Goal: Find specific page/section: Find specific page/section

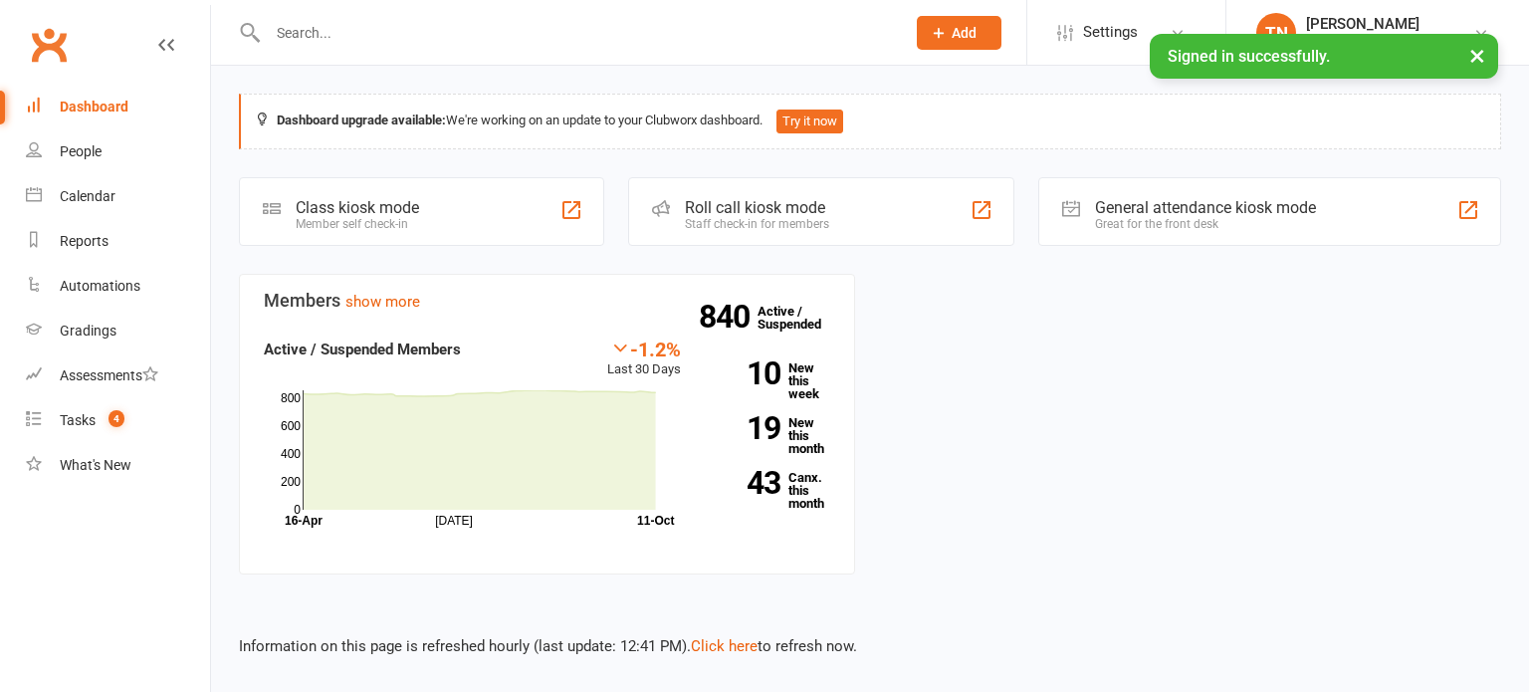
click at [1482, 62] on button "×" at bounding box center [1478, 55] width 36 height 43
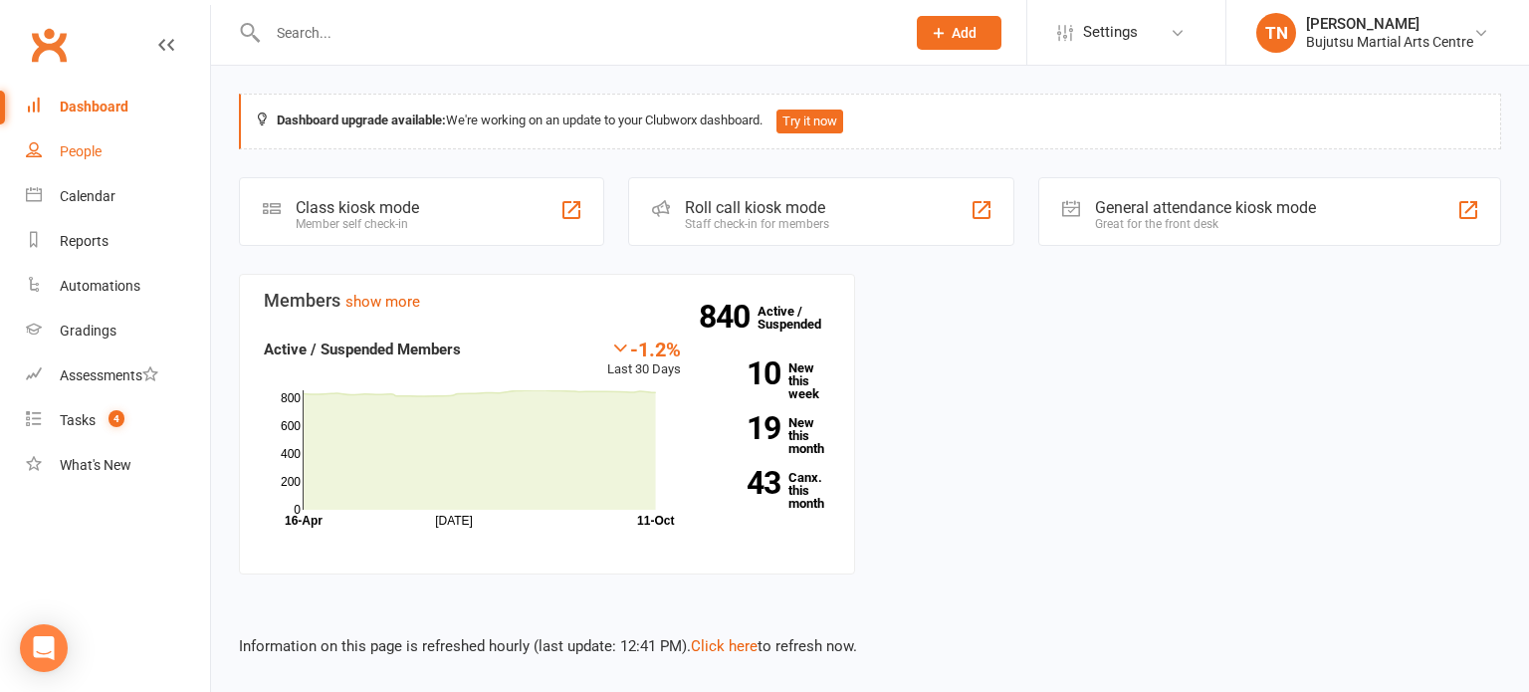
click at [78, 152] on div "People" at bounding box center [81, 151] width 42 height 16
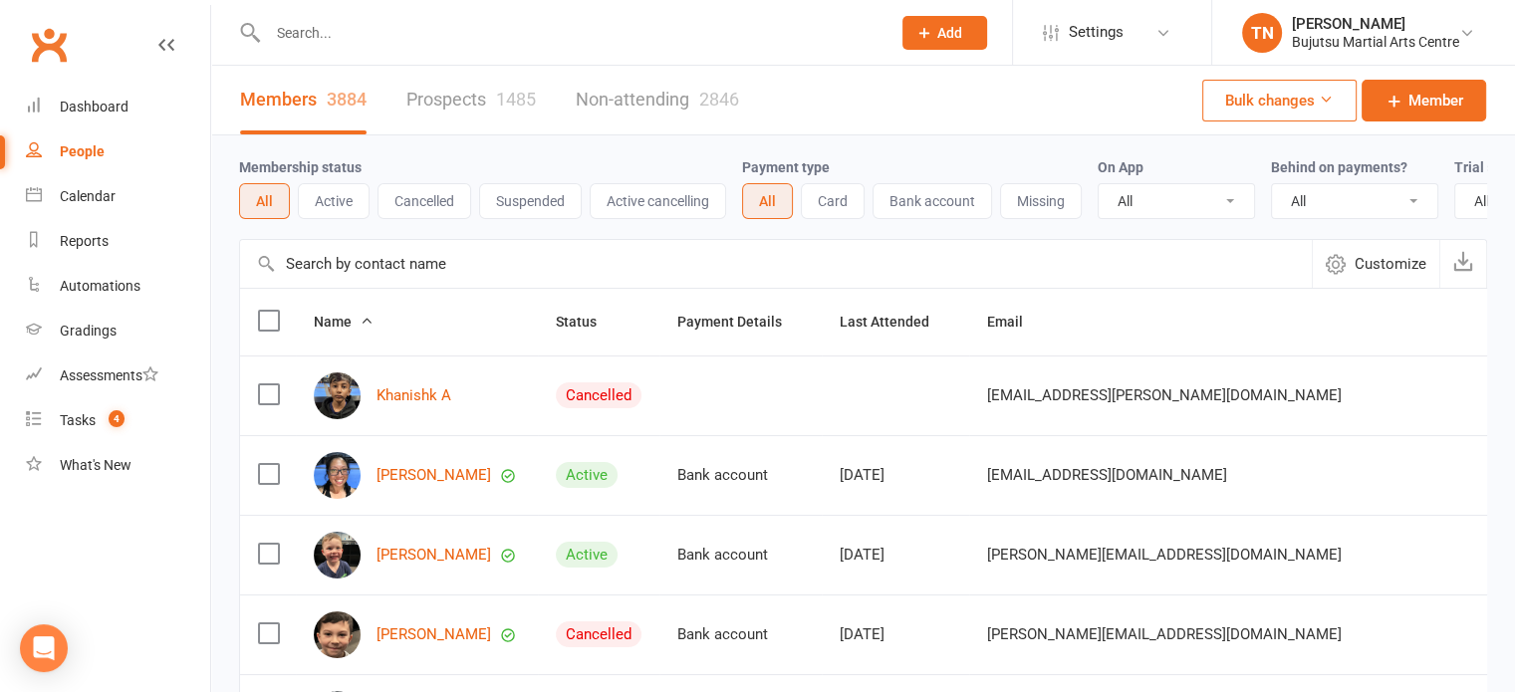
click at [320, 196] on button "Active" at bounding box center [334, 201] width 72 height 36
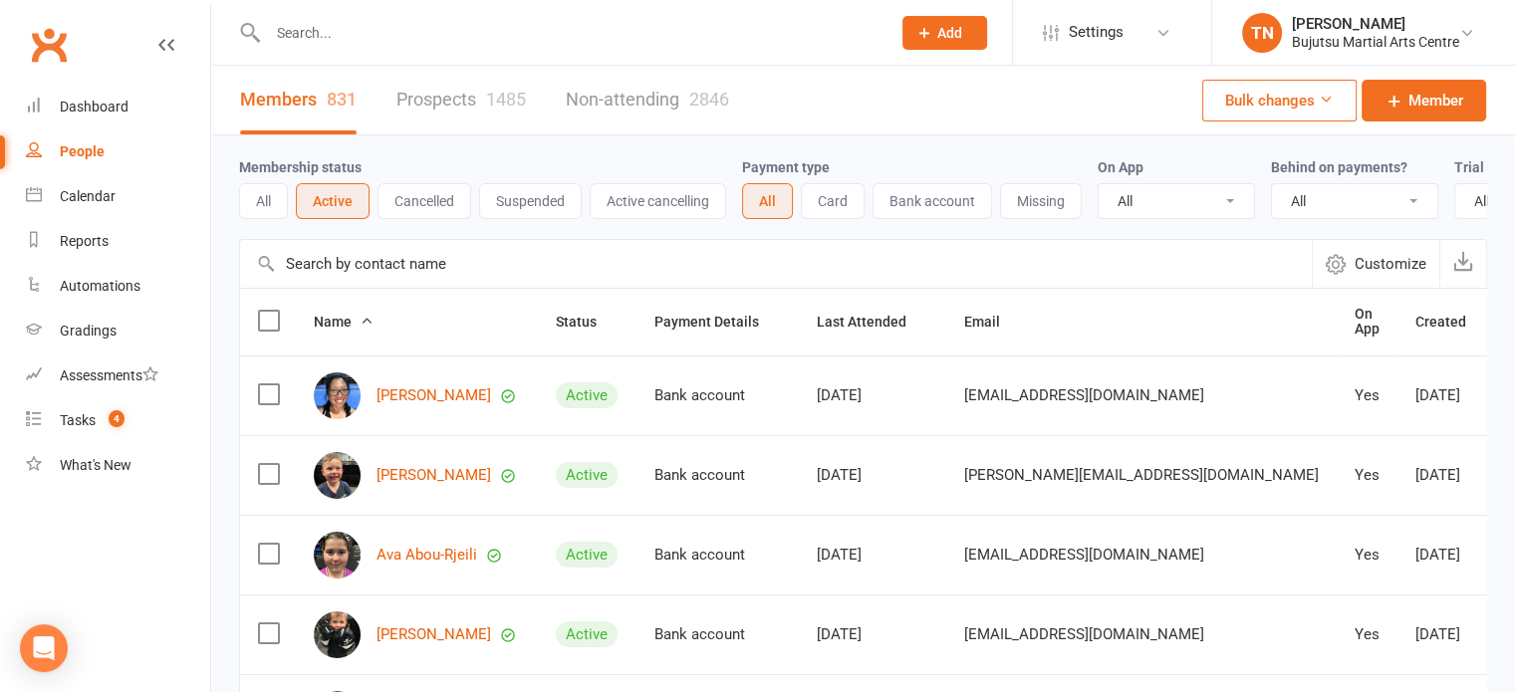
click at [335, 273] on input "text" at bounding box center [775, 264] width 1071 height 48
paste input "Vencelle"
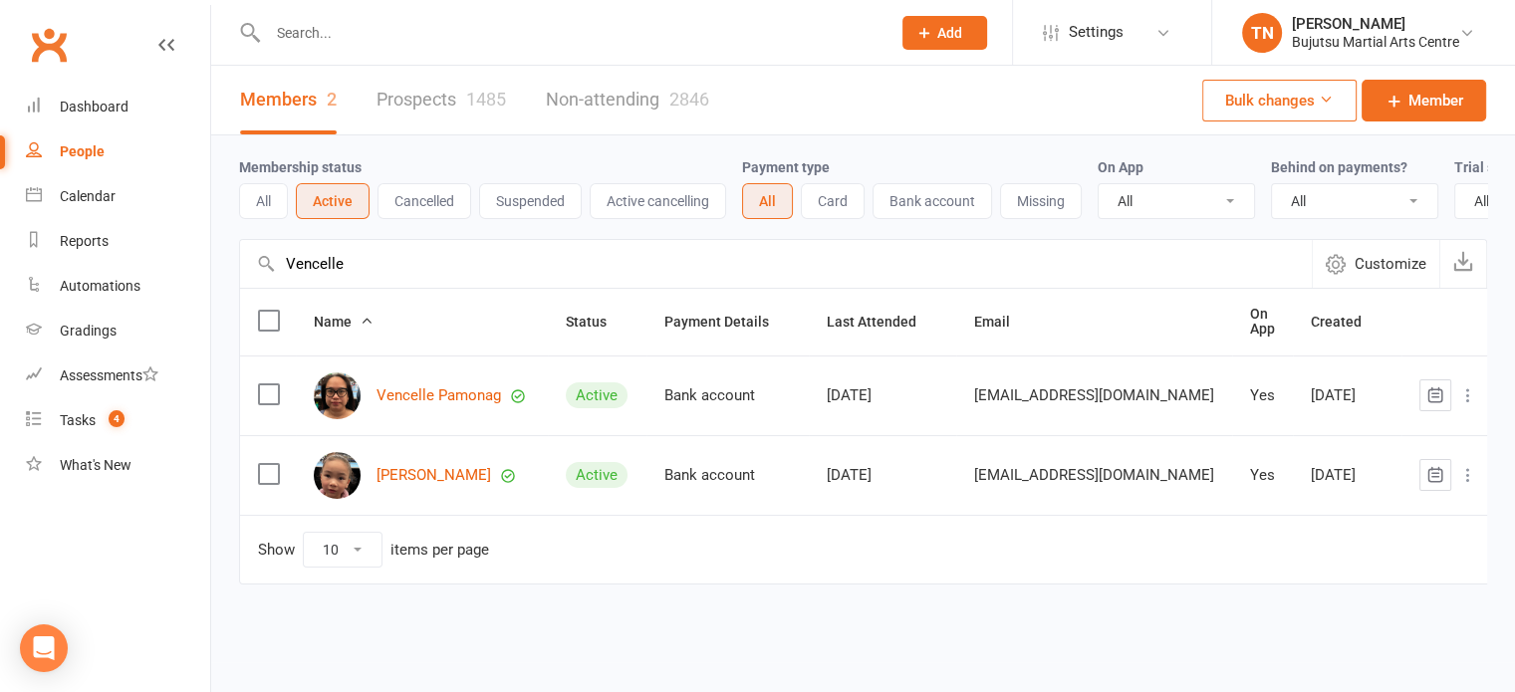
drag, startPoint x: 358, startPoint y: 281, endPoint x: 272, endPoint y: 268, distance: 87.6
click at [242, 265] on input "Vencelle" at bounding box center [775, 264] width 1071 height 48
paste input "[PERSON_NAME]"
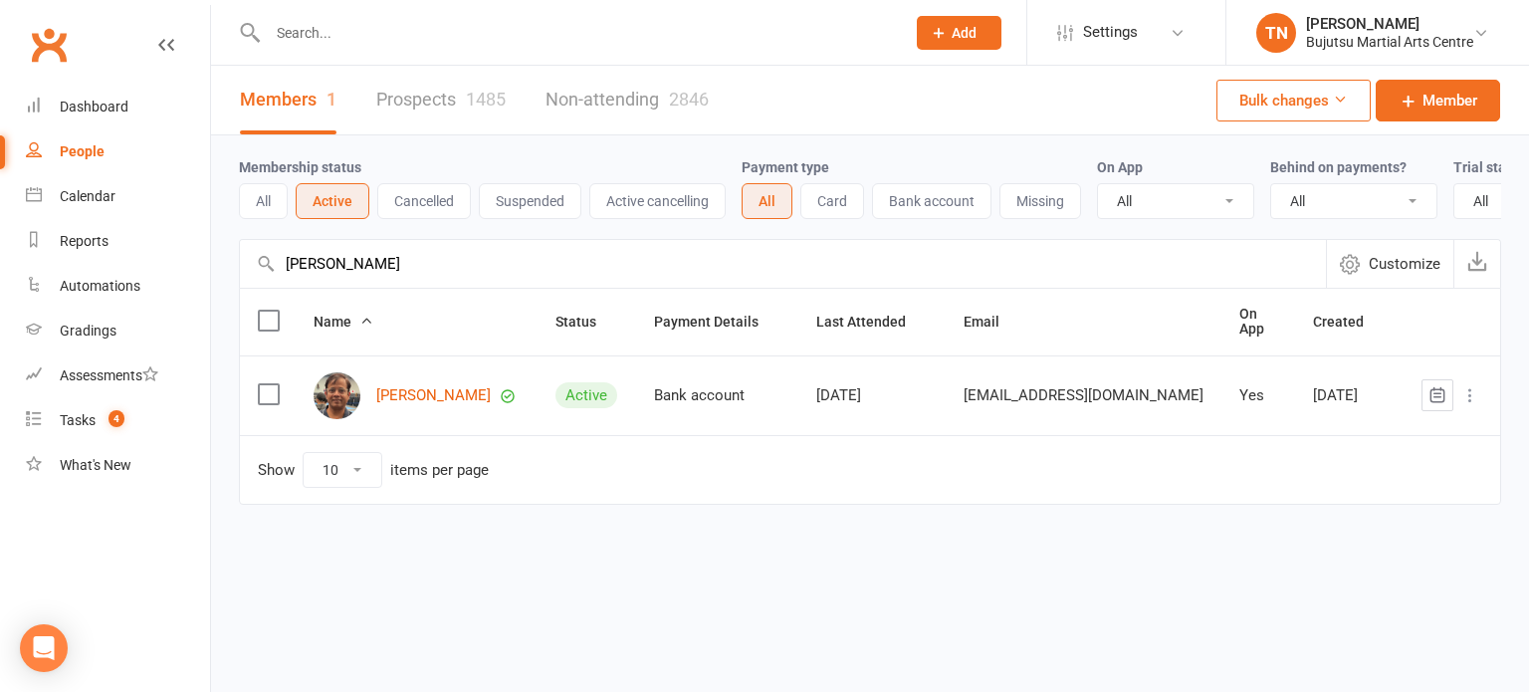
drag, startPoint x: 366, startPoint y: 284, endPoint x: 309, endPoint y: 279, distance: 58.0
click at [262, 275] on div "[PERSON_NAME] Customize Payments up to date" at bounding box center [870, 263] width 1263 height 49
paste input "[PERSON_NAME]"
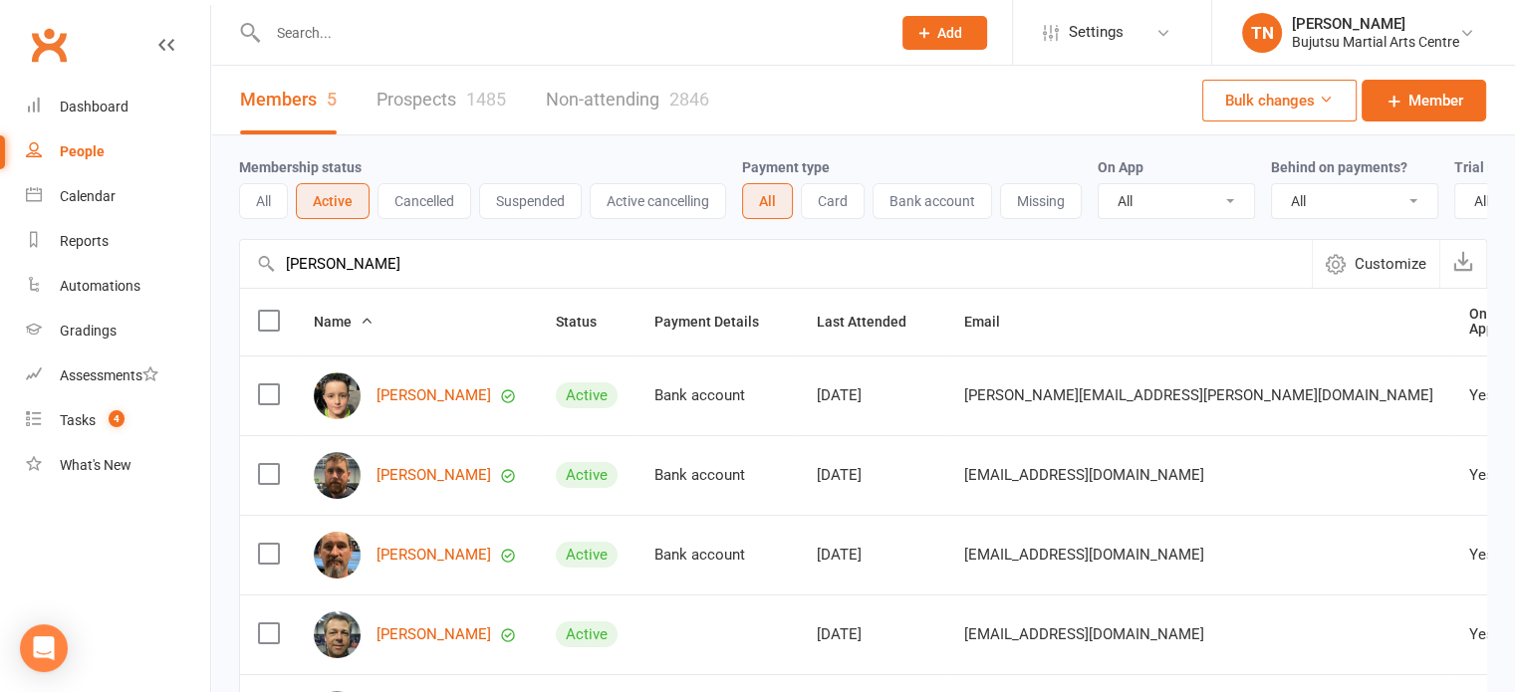
type input "[PERSON_NAME]"
